Goal: Obtain resource: Download file/media

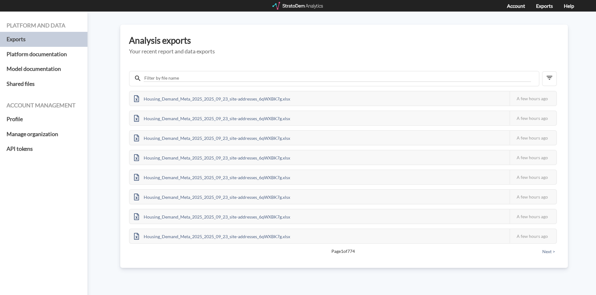
click at [306, 4] on div at bounding box center [298, 6] width 52 height 8
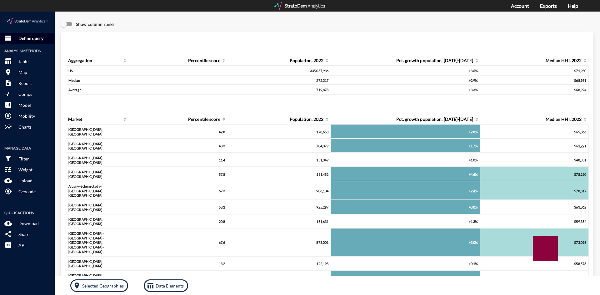
click p "Define query"
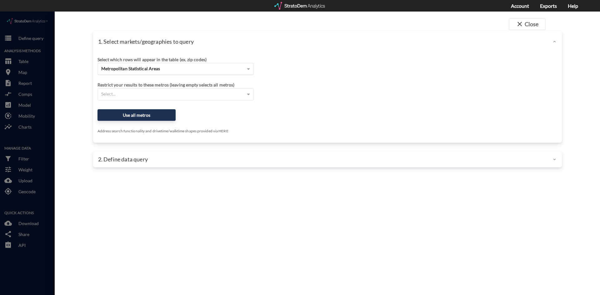
click span "Metropolitan Statistical Areas"
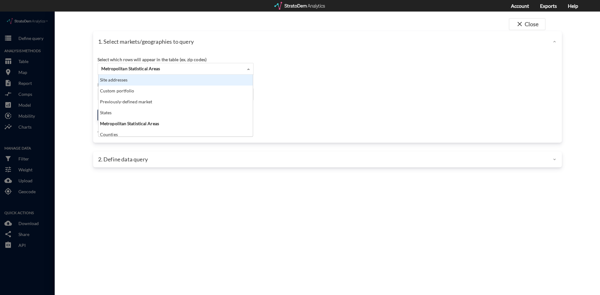
scroll to position [57, 151]
click div "Site addresses"
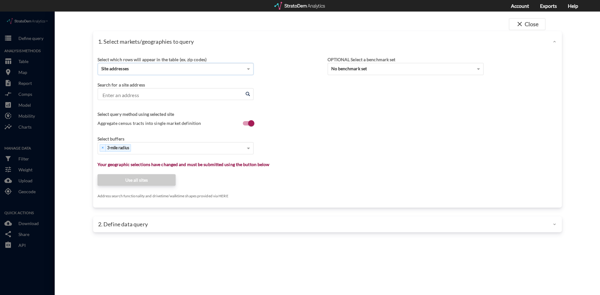
click input "Enter an address"
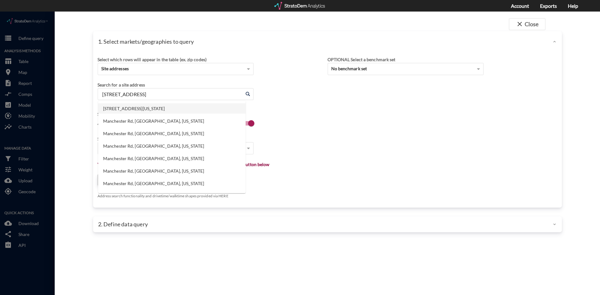
click li "16815 Manchester Rd, Wildwood, Missouri"
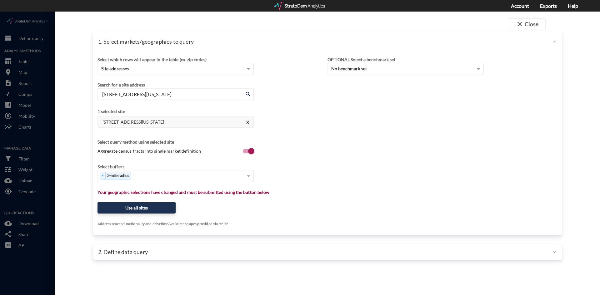
type input "16815 Manchester Rd, Wildwood, Missouri"
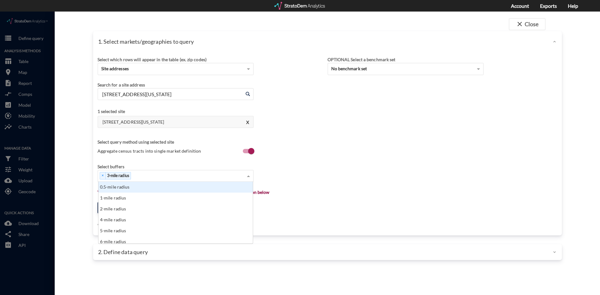
click div "× 3-mile radius"
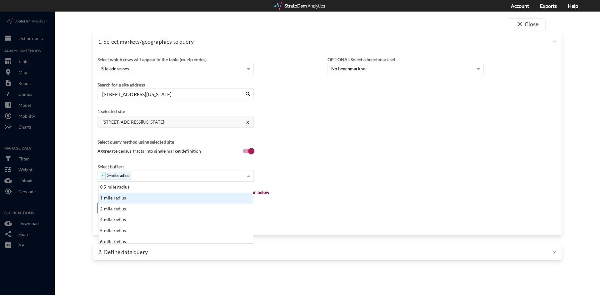
click div "1-mile radius"
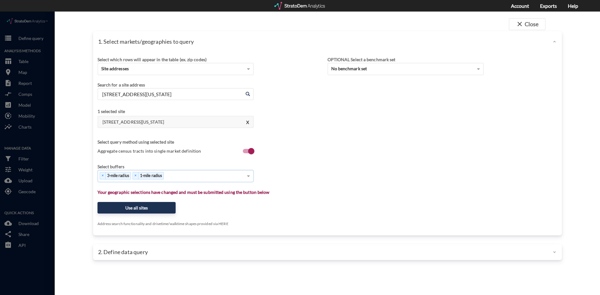
click div "× 3-mile radius × 1-mile radius"
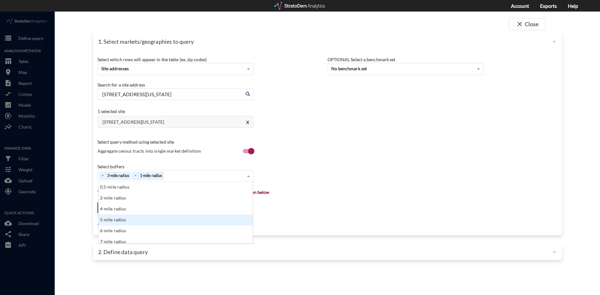
click div "5-mile radius"
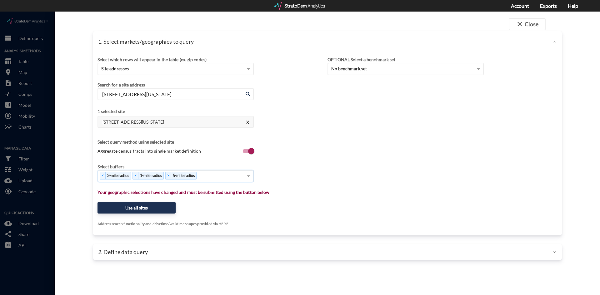
click div "× 3-mile radius × 1-mile radius × 5-mile radius"
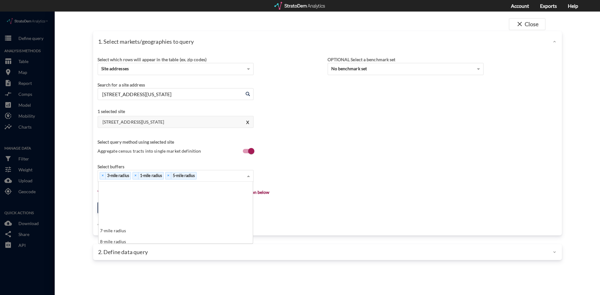
scroll to position [62, 0]
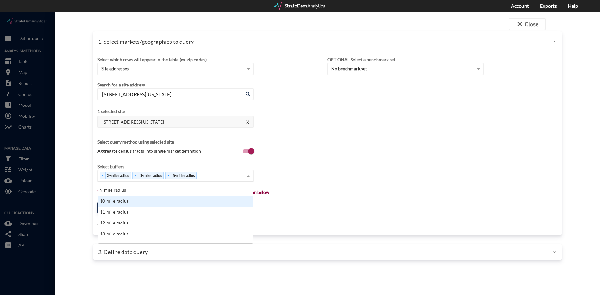
click div "10-mile radius"
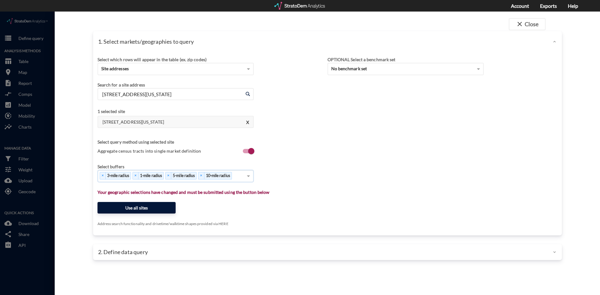
click button "Use all sites"
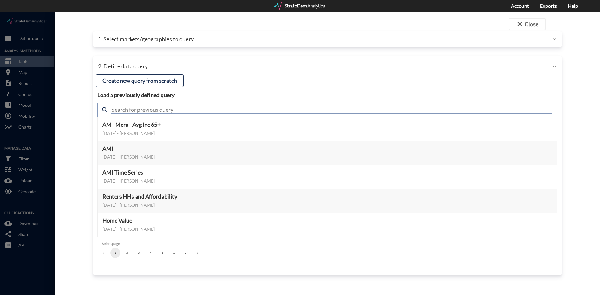
click input "text"
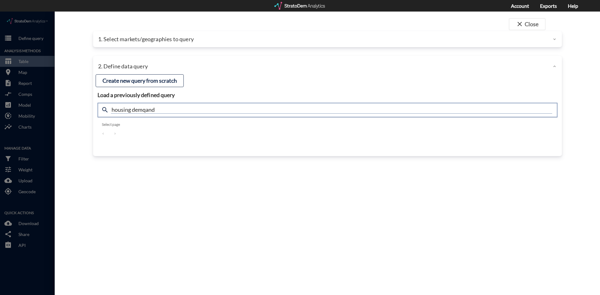
click input "housing demqand"
type input "housing demand"
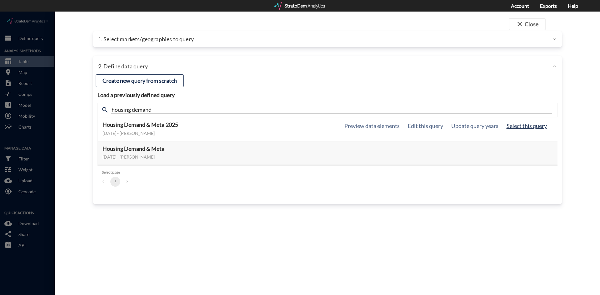
click button "Select this query"
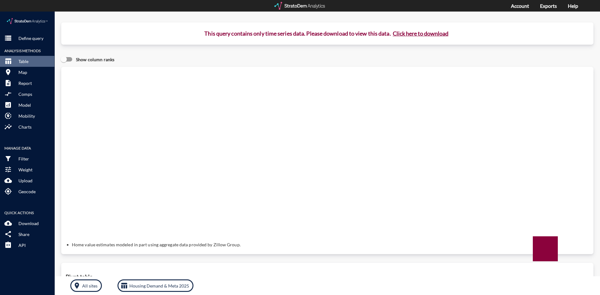
click button "Click here to download"
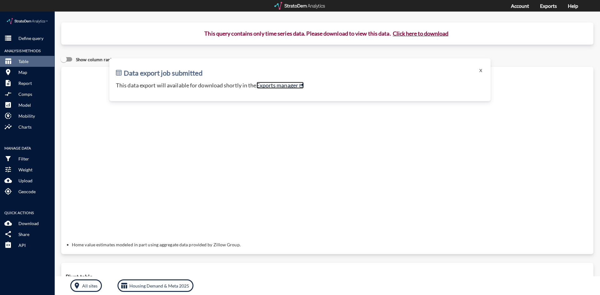
click link "Exports manager"
